Goal: Transaction & Acquisition: Purchase product/service

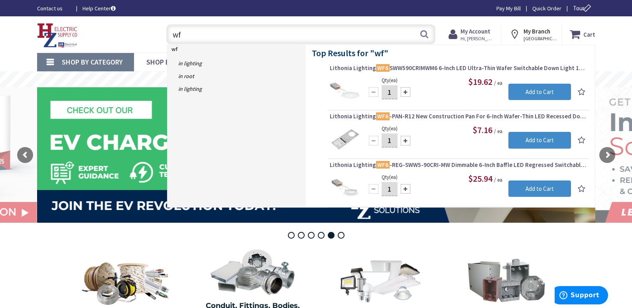
type input "w"
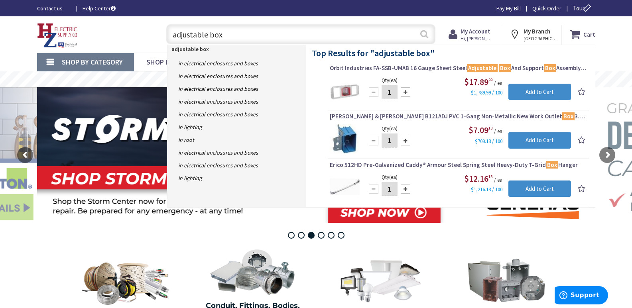
type input "adjustable box"
click at [423, 32] on button "Search" at bounding box center [424, 34] width 10 height 18
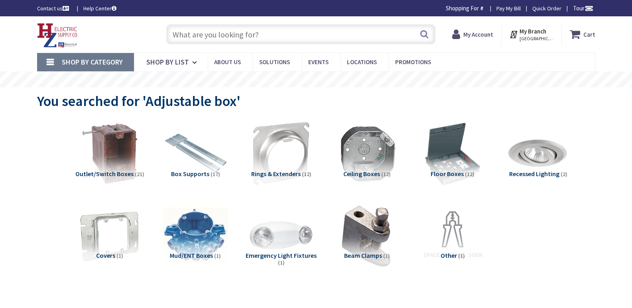
type input "[PERSON_NAME][GEOGRAPHIC_DATA], [GEOGRAPHIC_DATA]"
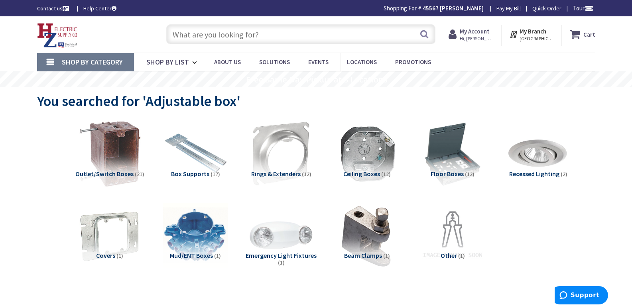
click at [118, 162] on img at bounding box center [109, 154] width 72 height 72
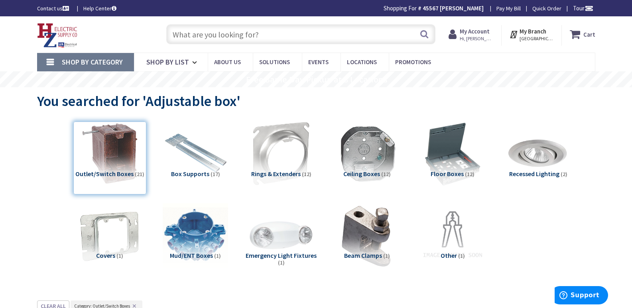
click at [192, 34] on input "text" at bounding box center [300, 34] width 269 height 20
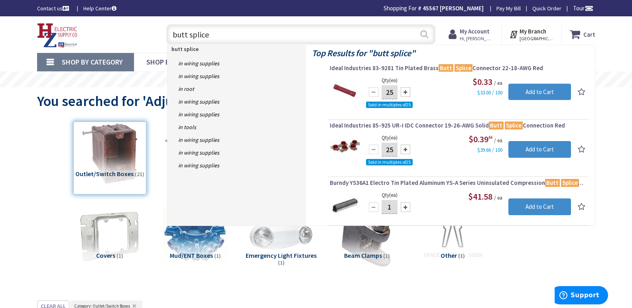
type input "butt splice"
click at [424, 35] on button "Search" at bounding box center [424, 34] width 10 height 18
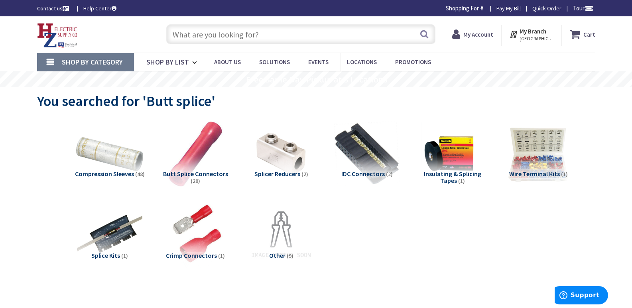
click at [112, 162] on img at bounding box center [109, 154] width 72 height 72
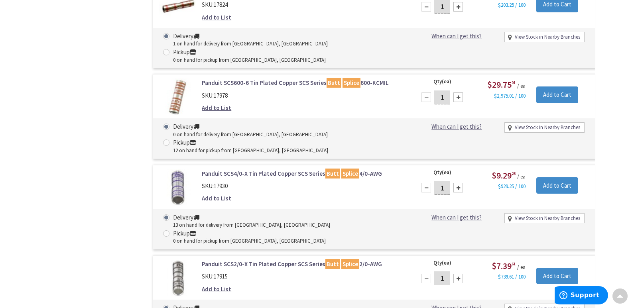
scroll to position [1657, 0]
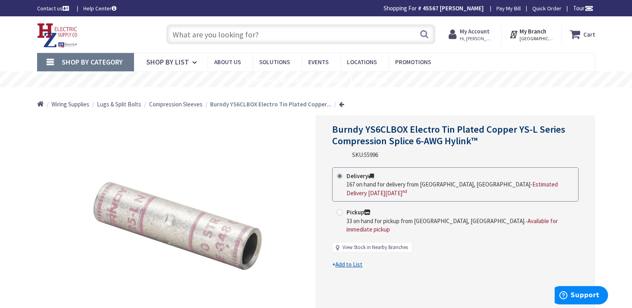
click at [360, 244] on link "View Stock in Nearby Branches" at bounding box center [375, 248] width 65 height 8
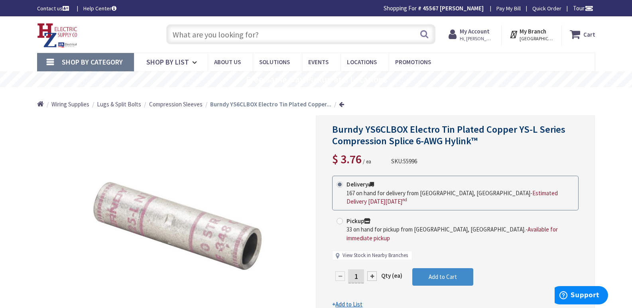
click at [353, 252] on link "View Stock in Nearby Branches" at bounding box center [375, 256] width 65 height 8
select select "data-availability"
